Goal: Information Seeking & Learning: Check status

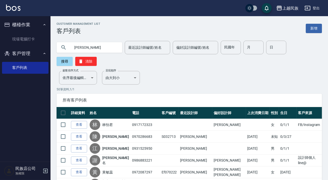
type input "[PERSON_NAME]"
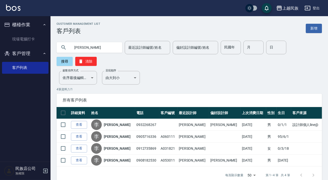
click at [113, 136] on link "[PERSON_NAME]" at bounding box center [117, 136] width 27 height 5
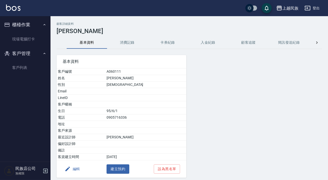
click at [116, 45] on button "消費記錄" at bounding box center [127, 43] width 40 height 12
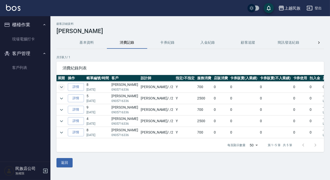
click at [59, 86] on icon "expand row" at bounding box center [62, 87] width 6 height 6
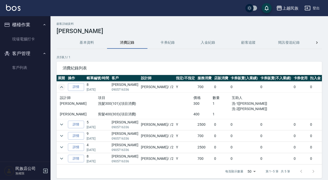
click at [60, 89] on icon "expand row" at bounding box center [62, 87] width 6 height 6
